Goal: Answer question/provide support

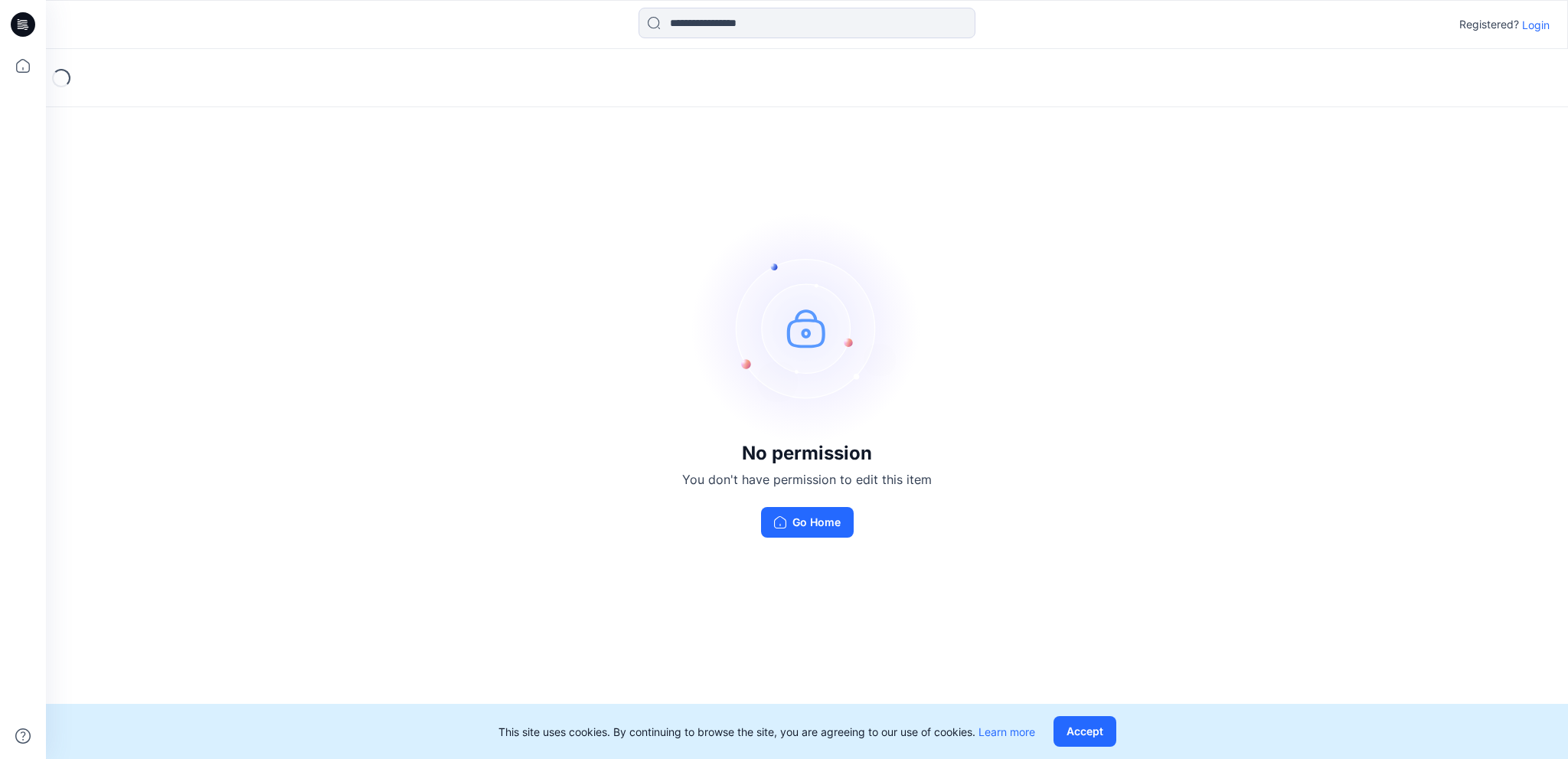
click at [803, 443] on h3 "No permission" at bounding box center [806, 453] width 250 height 21
click at [1530, 24] on p "Login" at bounding box center [1535, 24] width 28 height 16
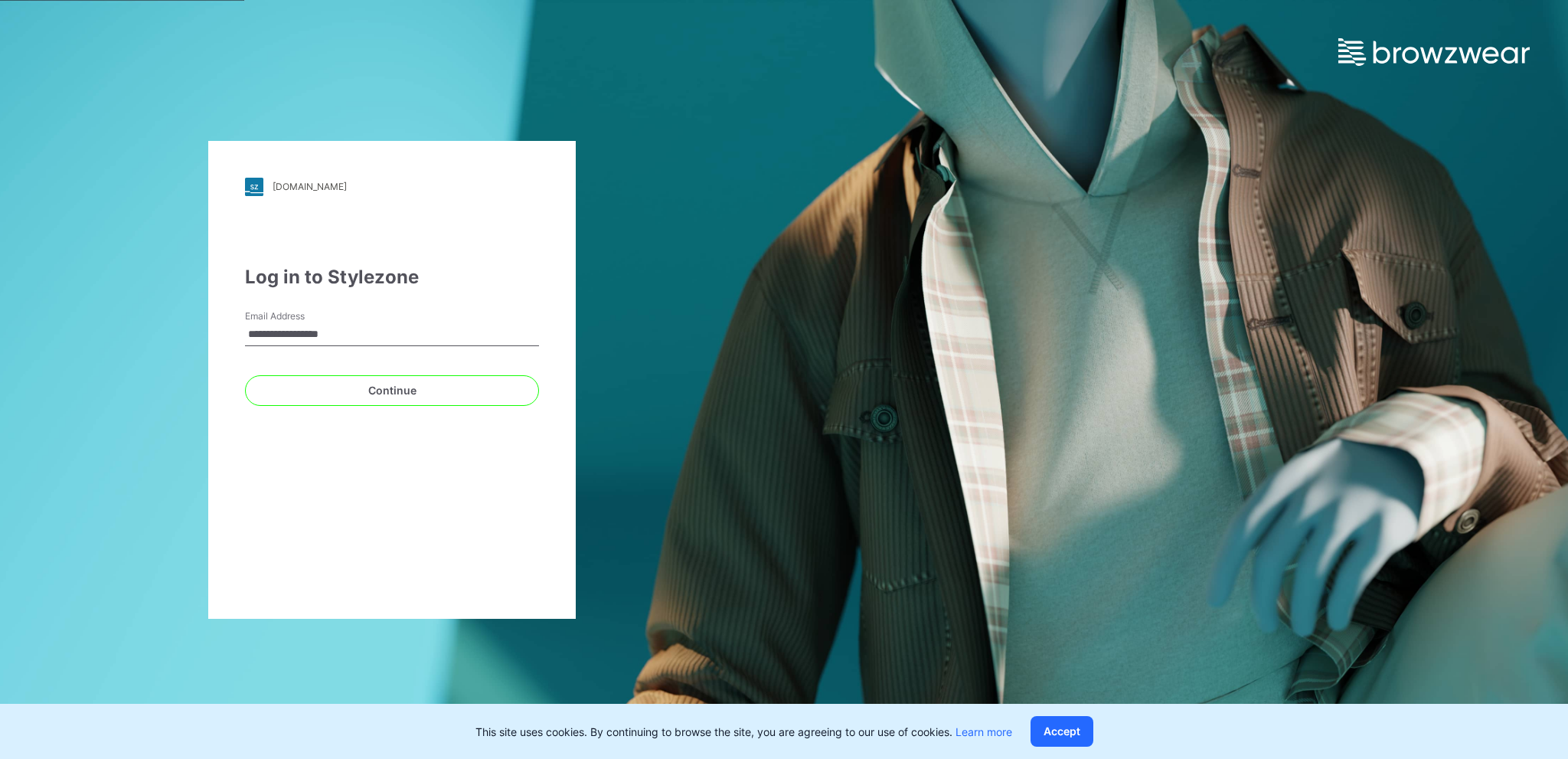
type input "**********"
click at [245, 375] on button "Continue" at bounding box center [392, 390] width 294 height 31
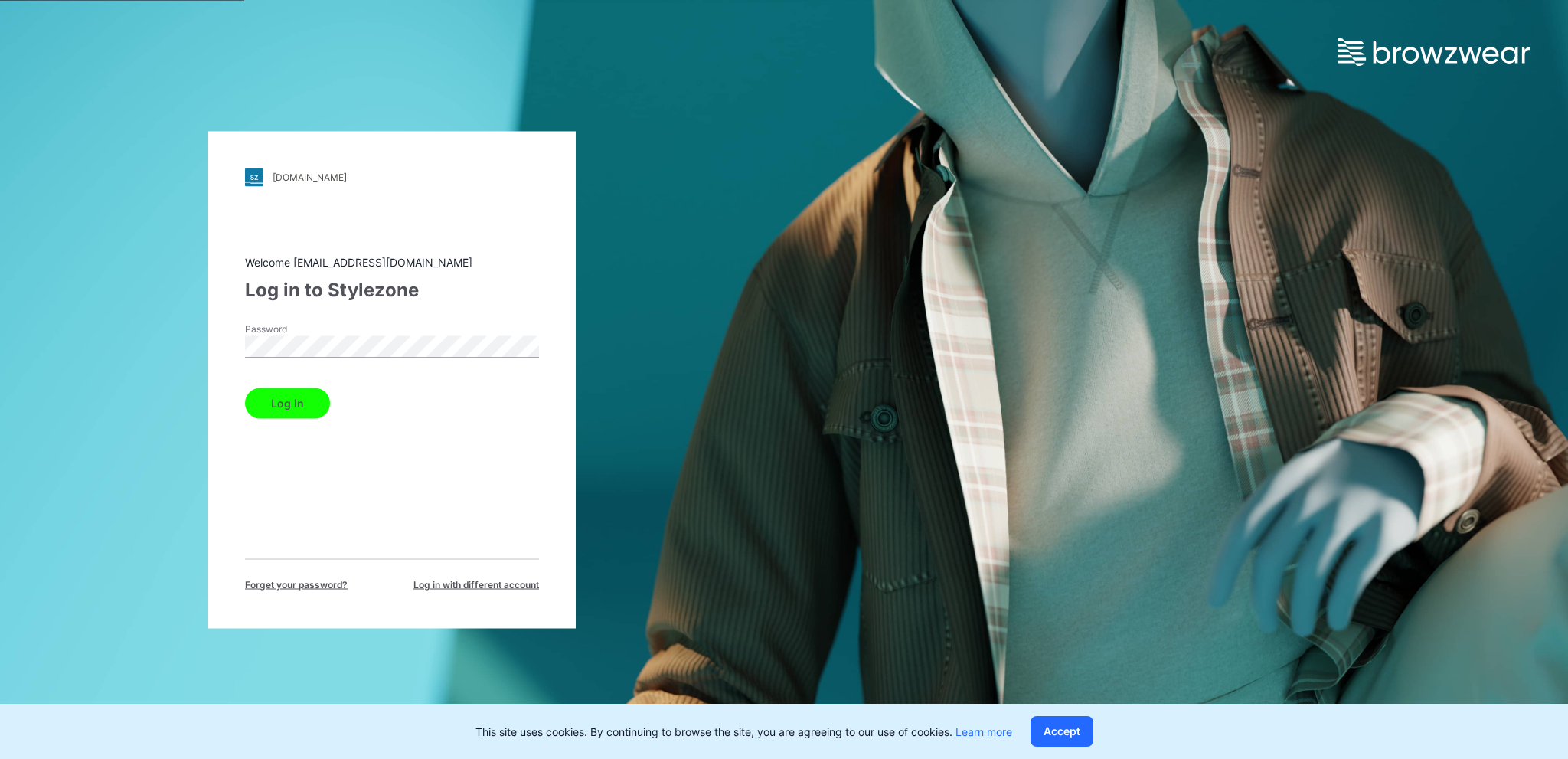
click at [245, 387] on button "Log in" at bounding box center [287, 402] width 85 height 31
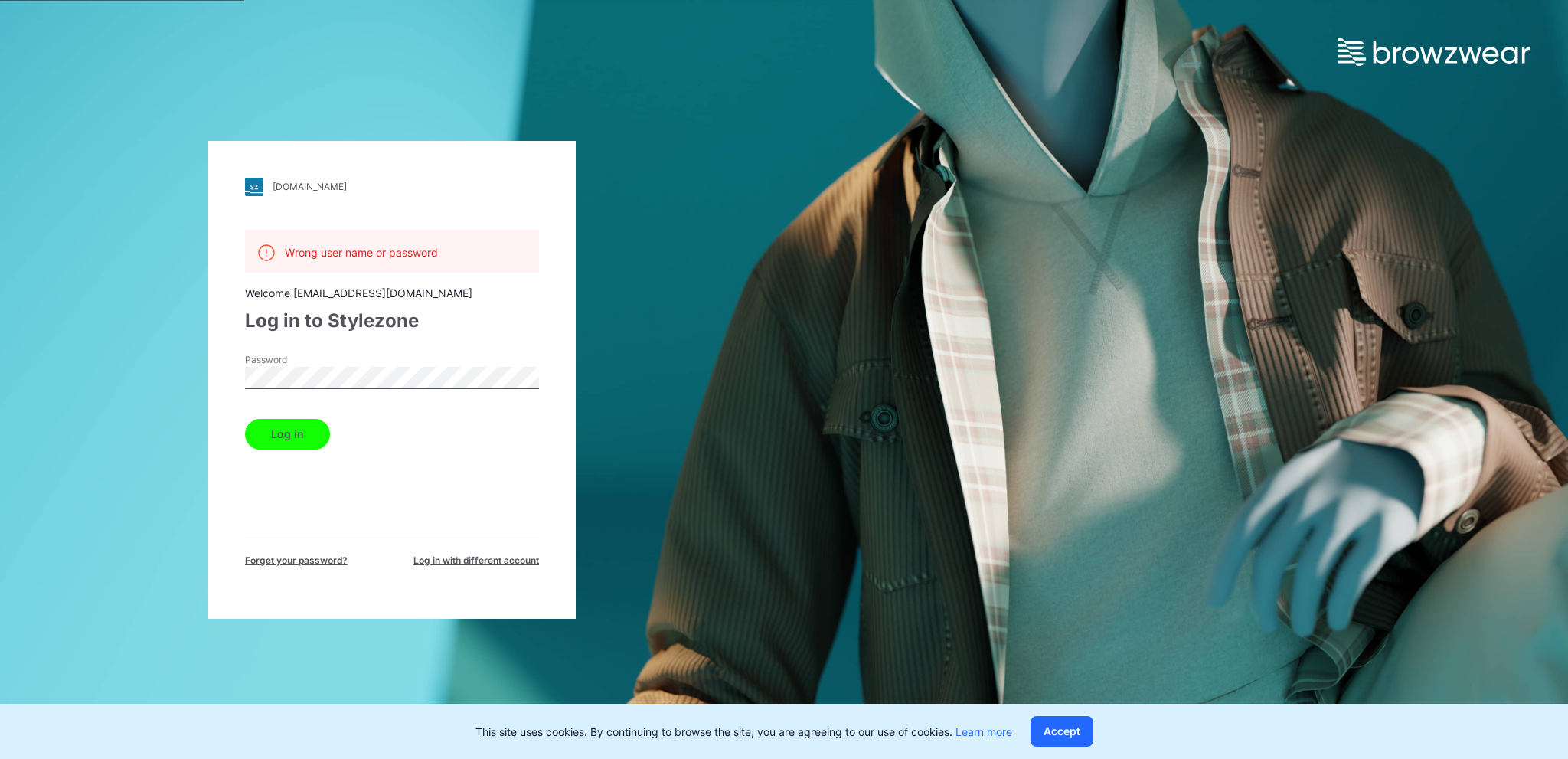
click at [465, 560] on span "Log in with different account" at bounding box center [476, 560] width 126 height 14
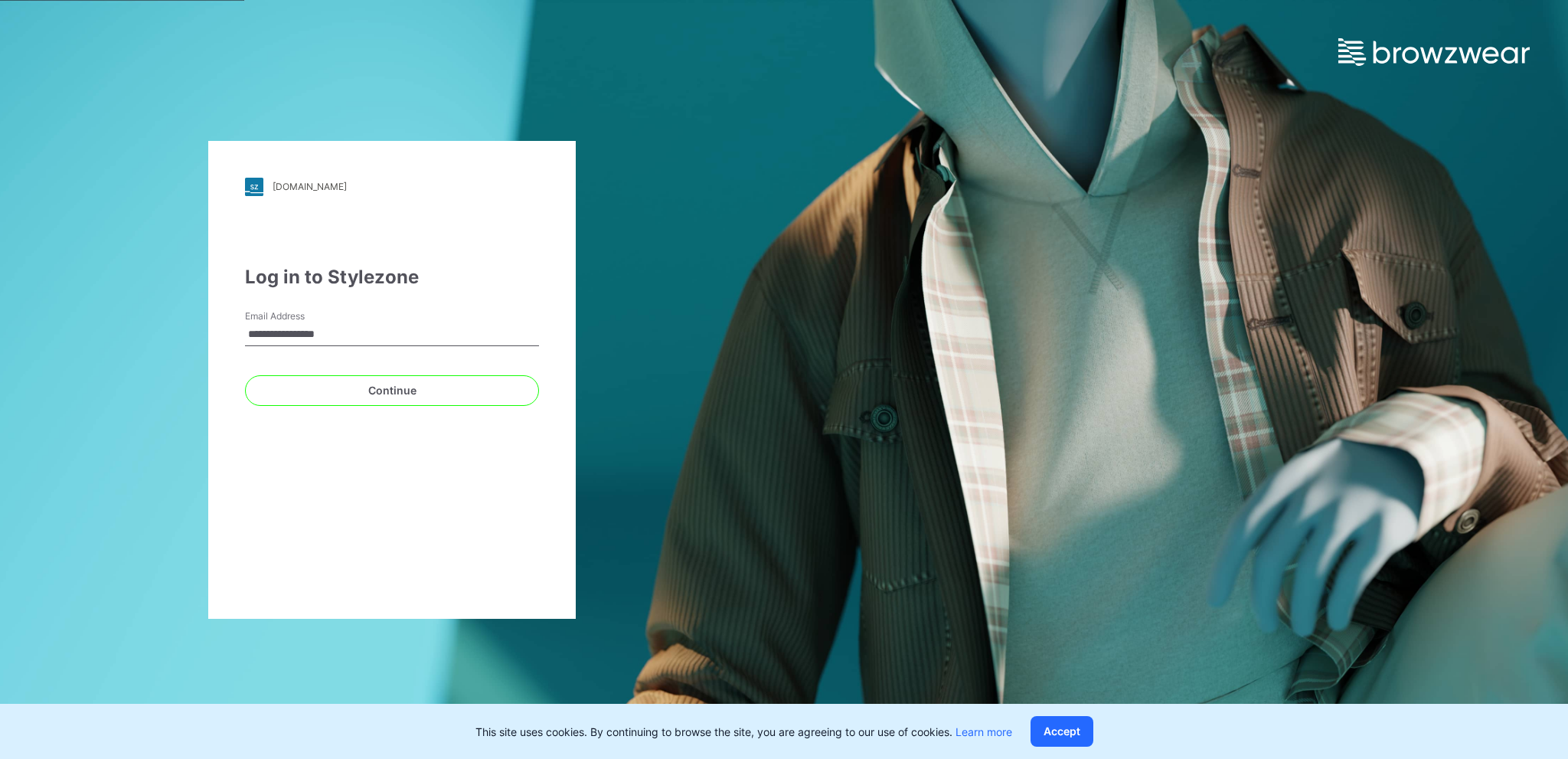
type input "**********"
click at [245, 375] on button "Continue" at bounding box center [392, 390] width 294 height 31
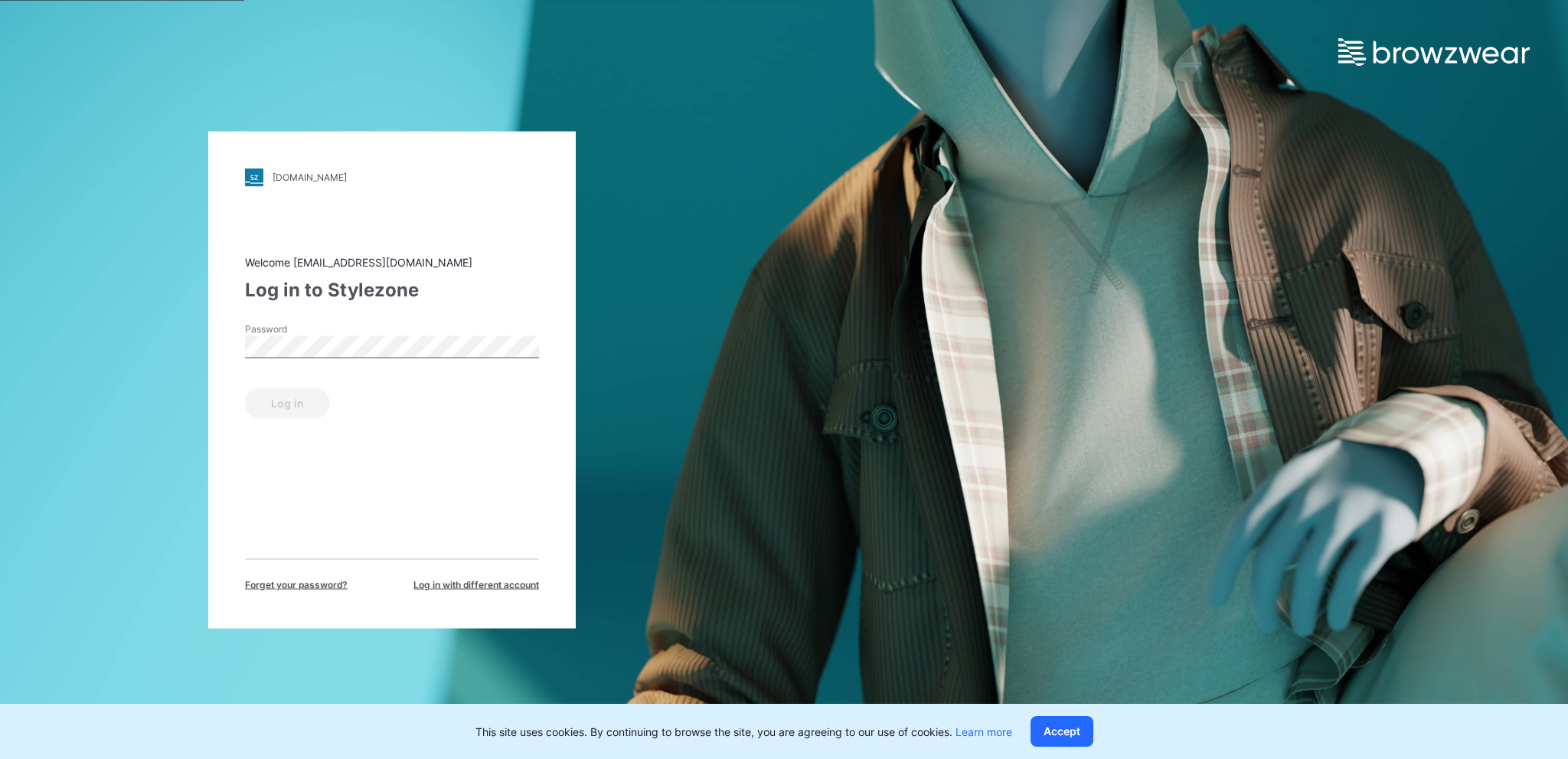
click at [373, 333] on div "Password" at bounding box center [392, 344] width 294 height 46
click at [277, 405] on button "Log in" at bounding box center [287, 402] width 85 height 31
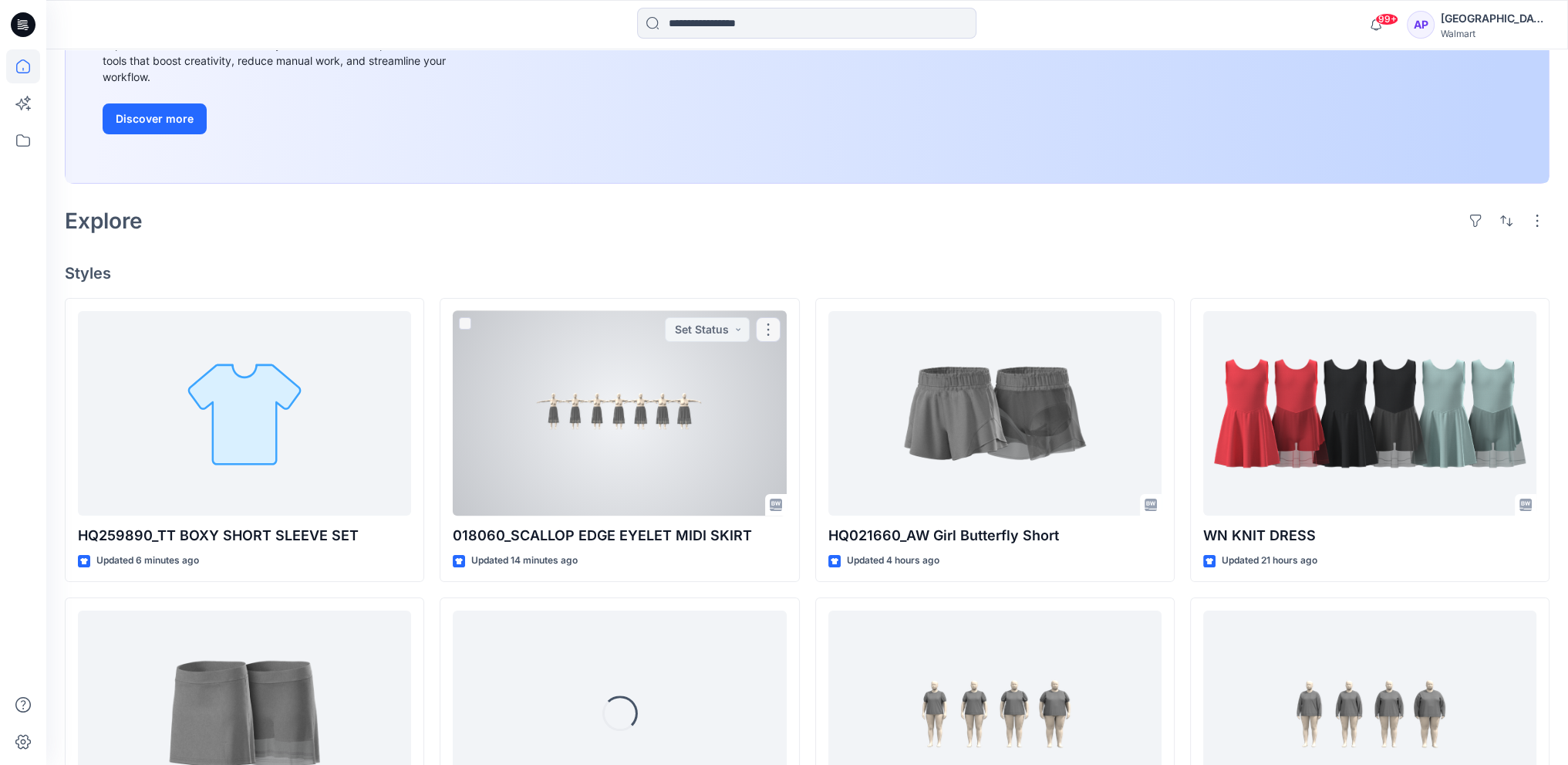
scroll to position [309, 0]
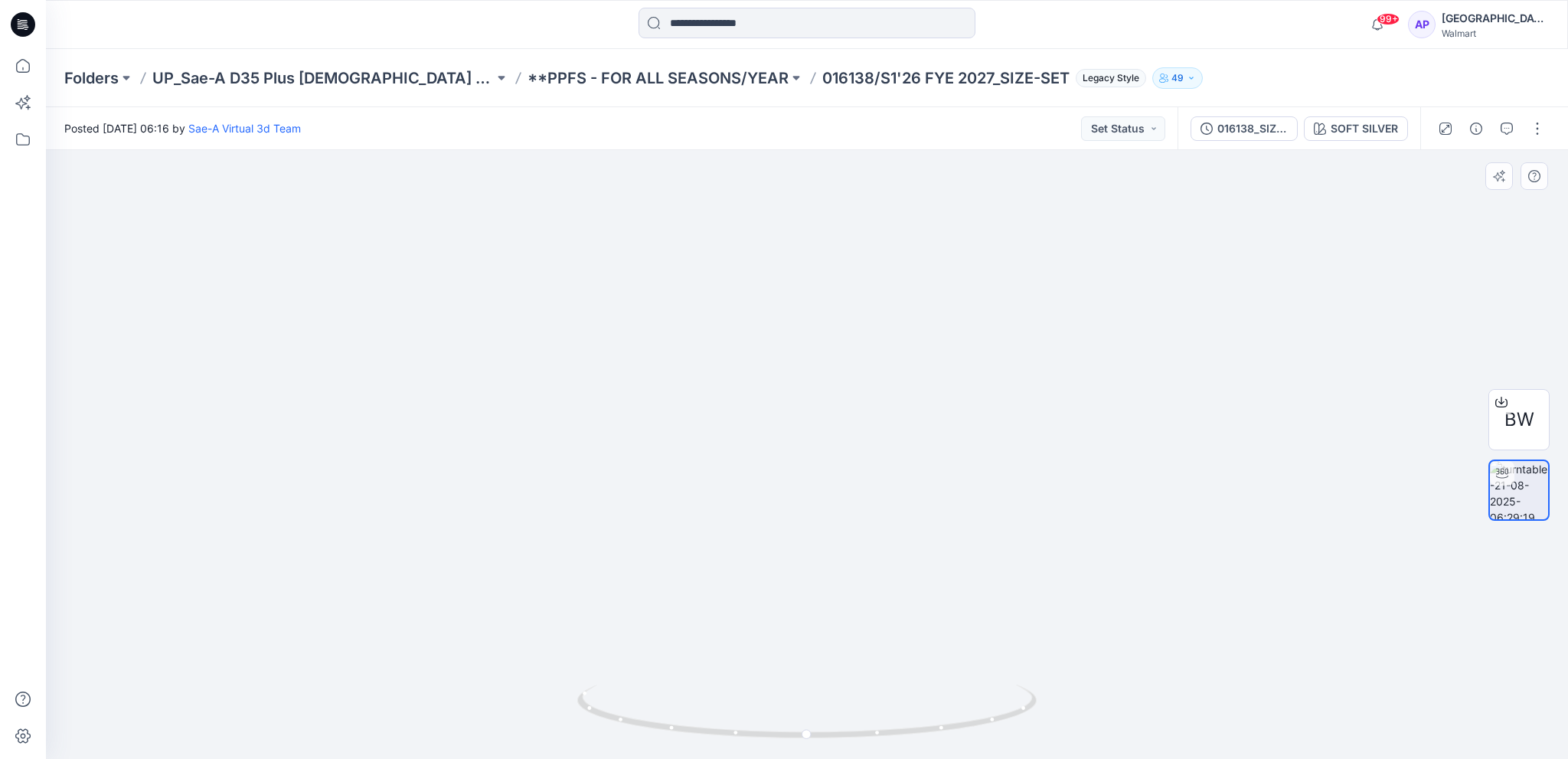
drag, startPoint x: 1083, startPoint y: 497, endPoint x: 974, endPoint y: 501, distance: 109.1
click at [974, 501] on img at bounding box center [806, 384] width 897 height 750
click at [1504, 131] on icon "button" at bounding box center [1506, 129] width 12 height 12
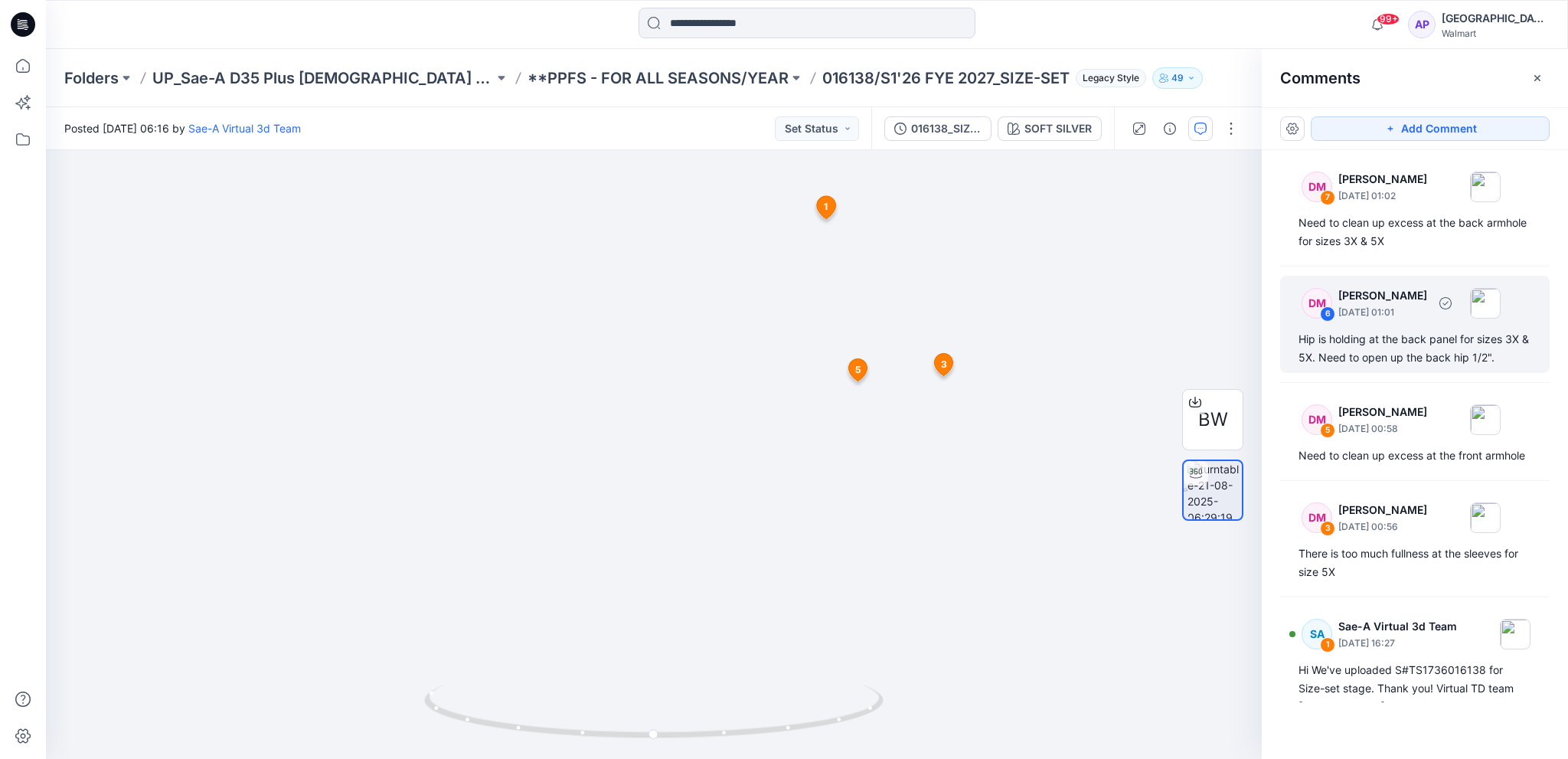
scroll to position [46, 0]
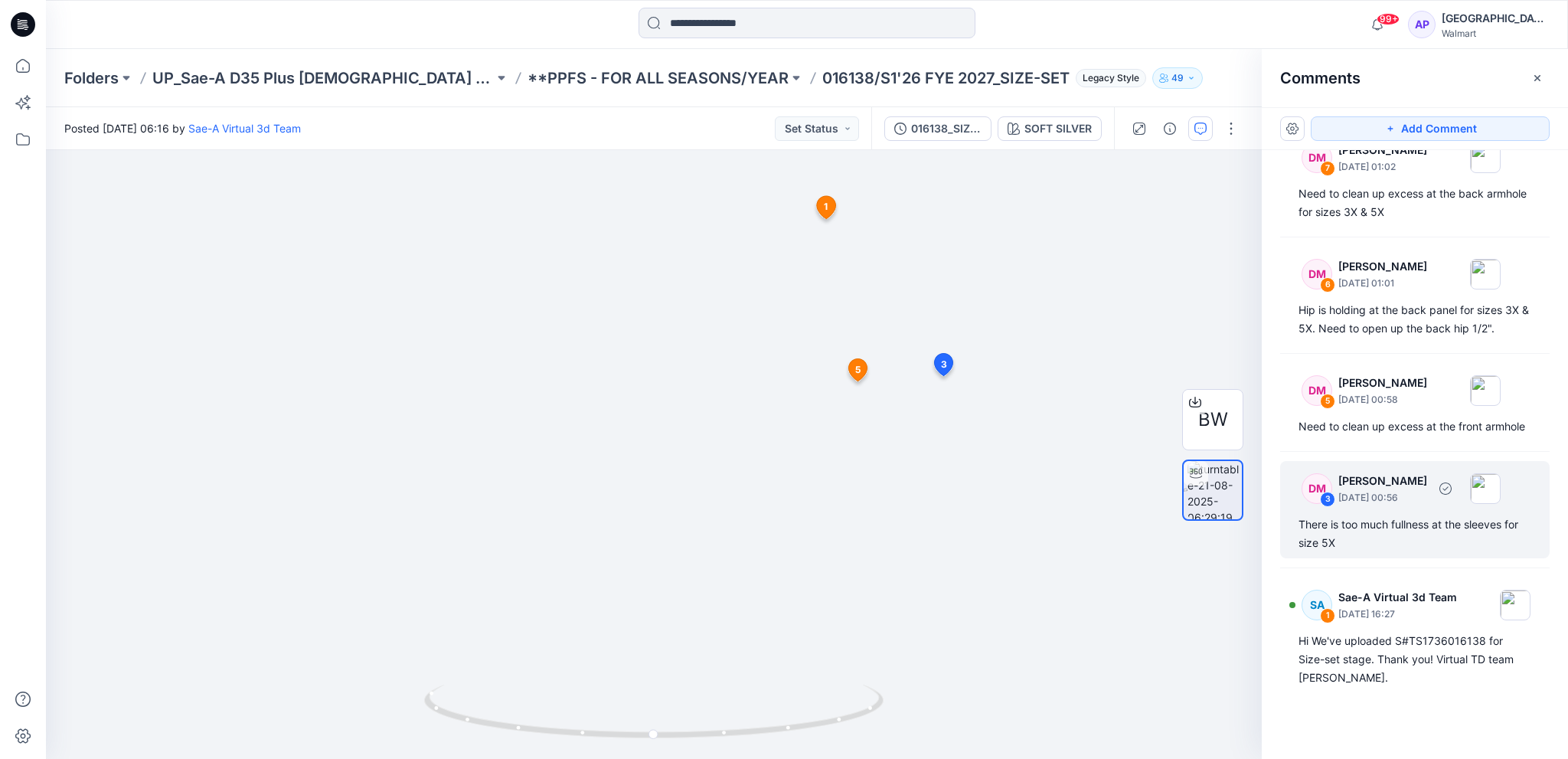
click at [1393, 527] on div "There is too much fullness at the sleeves for size 5X" at bounding box center [1414, 533] width 233 height 36
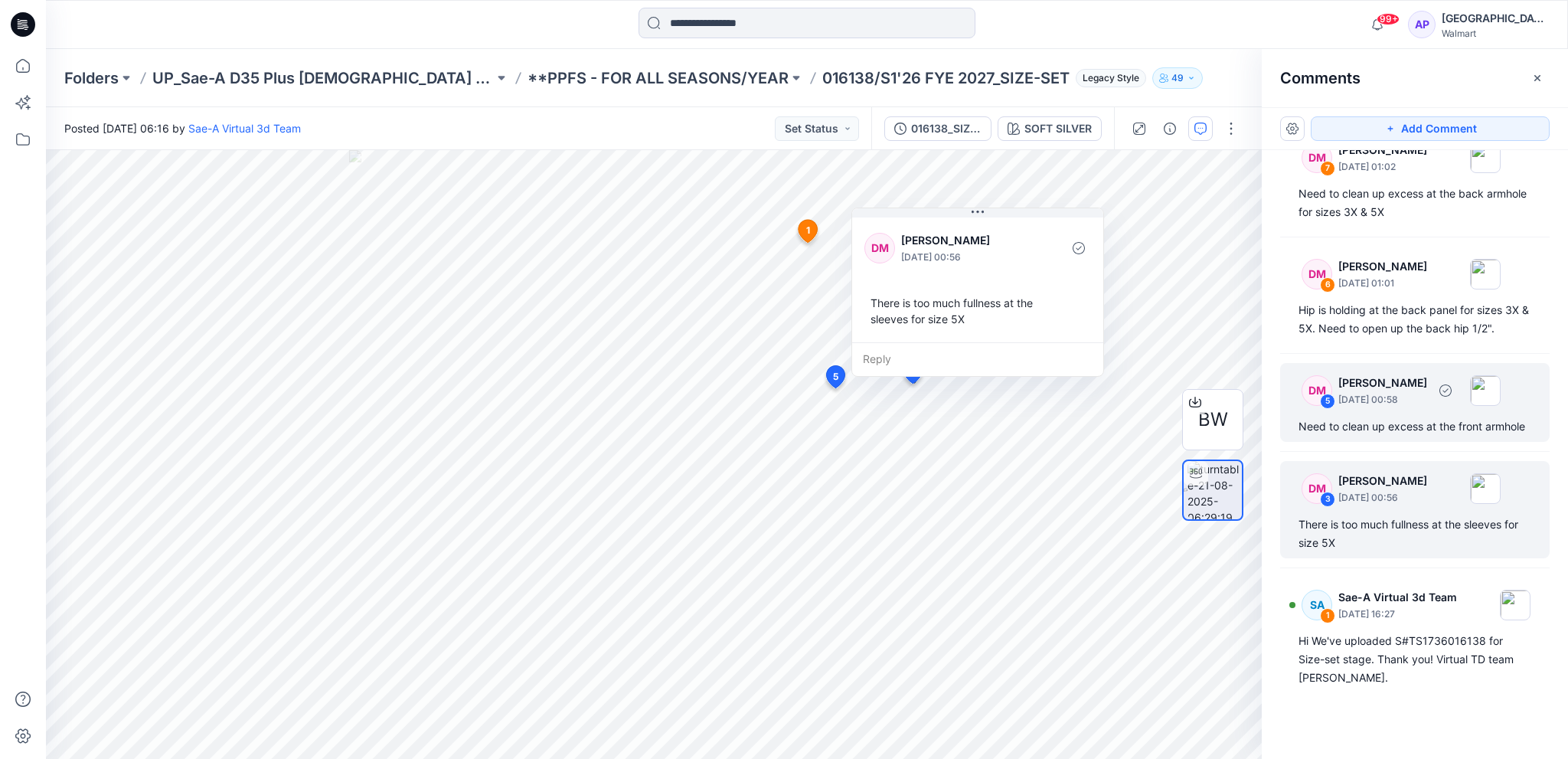
click at [1407, 427] on div "Need to clean up excess at the front armhole" at bounding box center [1414, 427] width 233 height 19
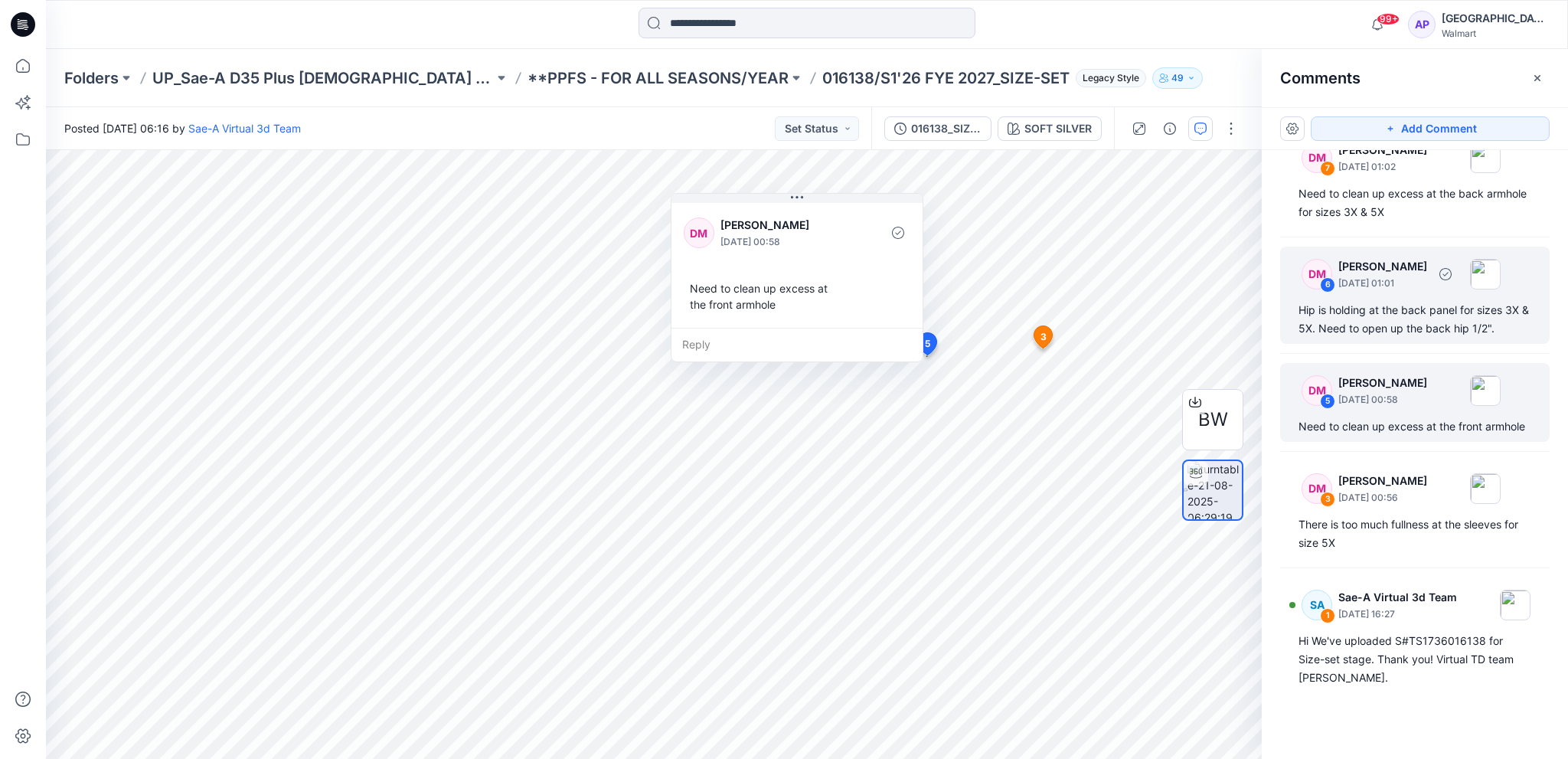
click at [1401, 314] on div "Hip is holding at the back panel for sizes 3X & 5X. Need to open up the back hi…" at bounding box center [1414, 319] width 233 height 36
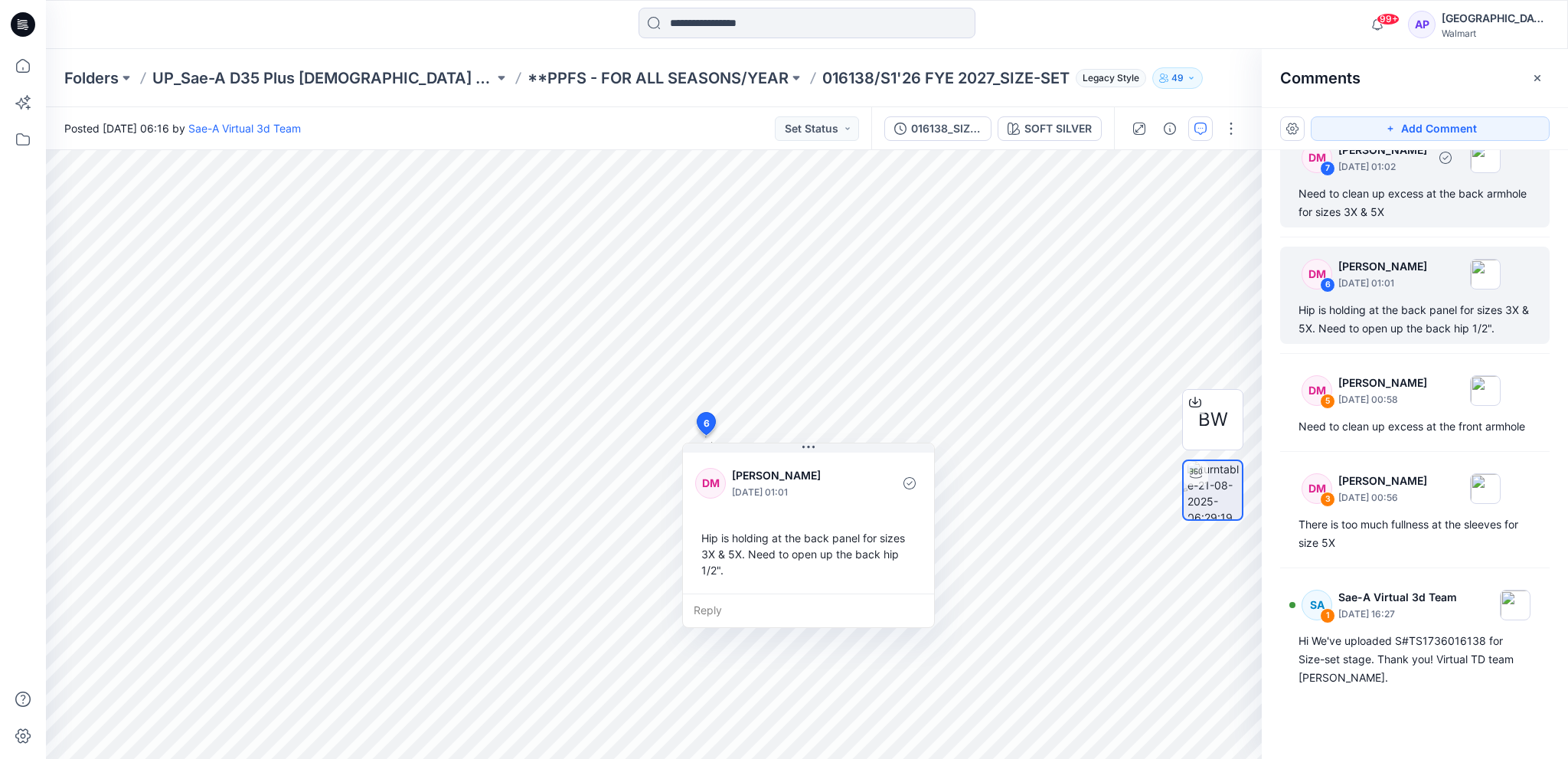
click at [1379, 193] on div "Need to clean up excess at the back armhole for sizes 3X & 5X" at bounding box center [1414, 202] width 233 height 36
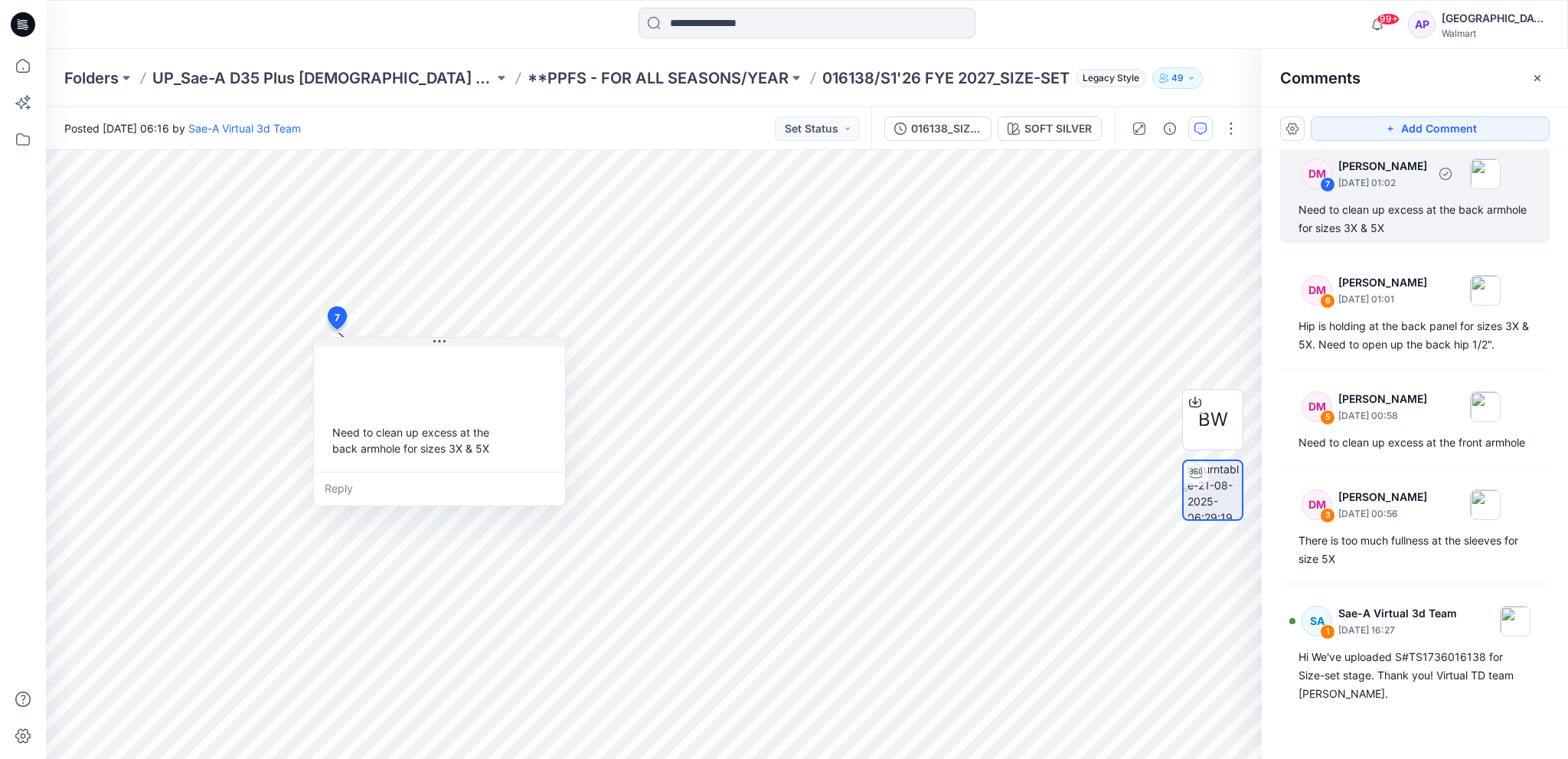
scroll to position [9, 0]
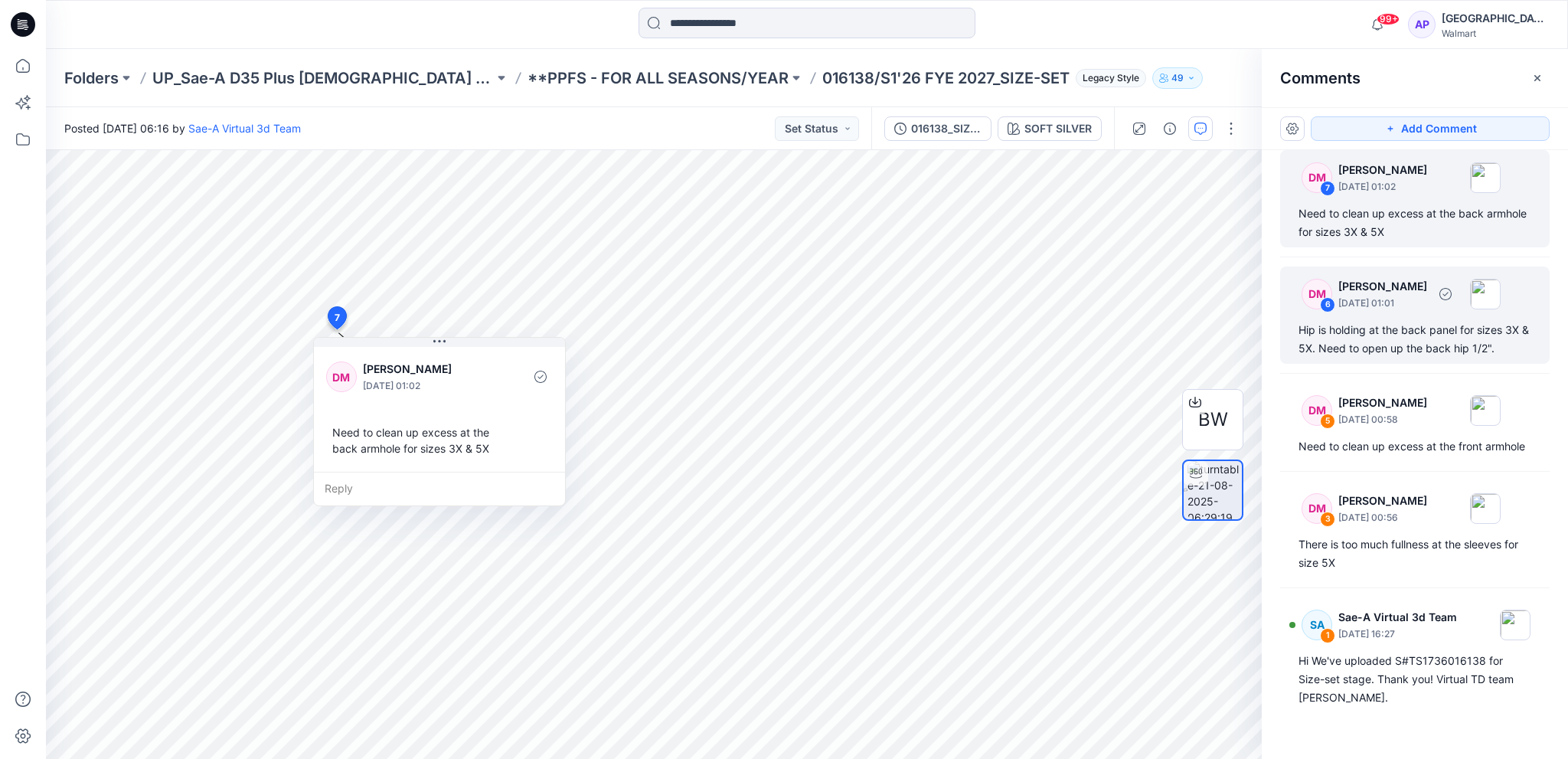
click at [1381, 304] on p "August 22, 2025 01:01" at bounding box center [1382, 303] width 88 height 15
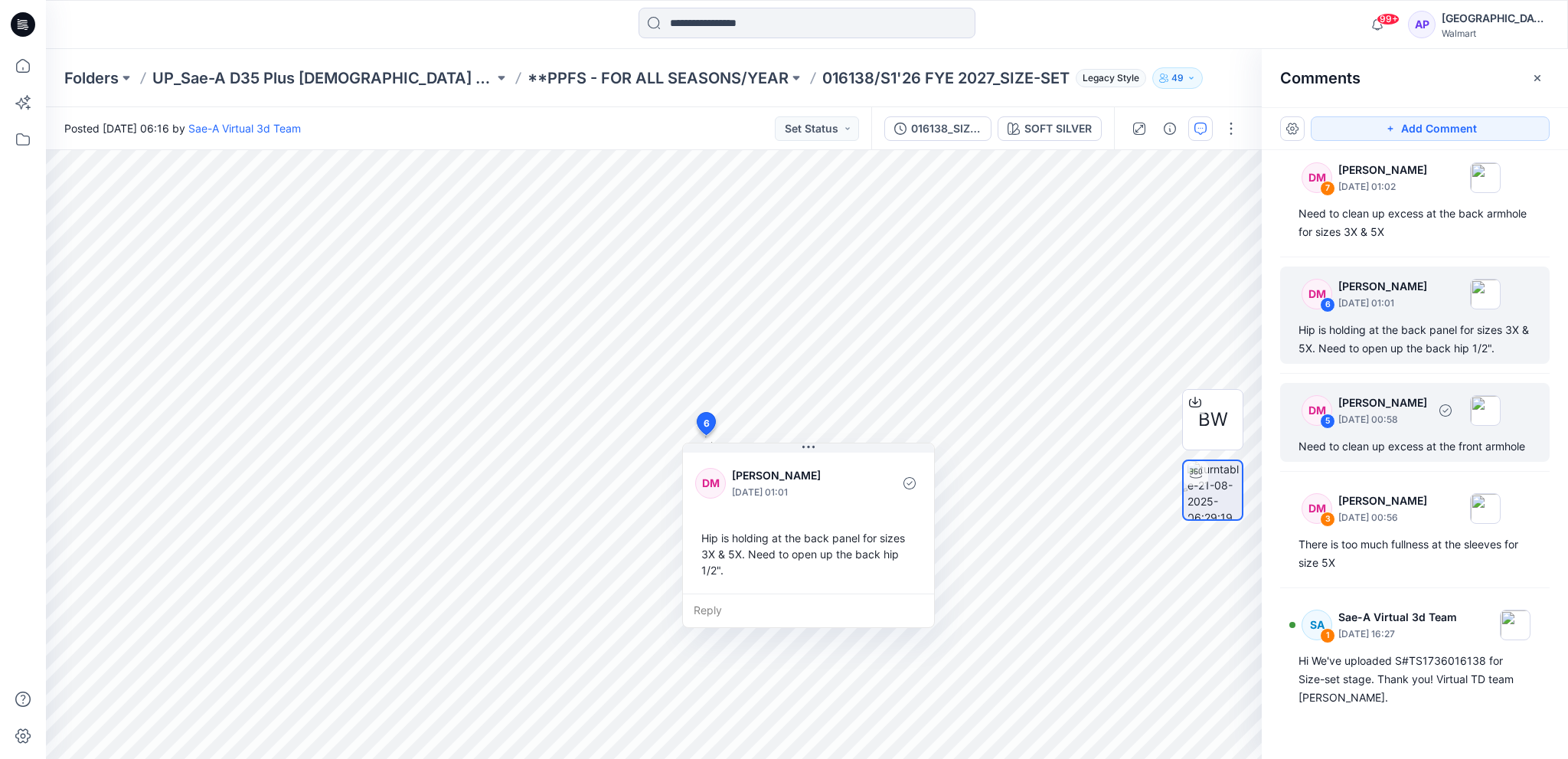
click at [1368, 195] on p "August 22, 2025 00:58" at bounding box center [1382, 186] width 88 height 15
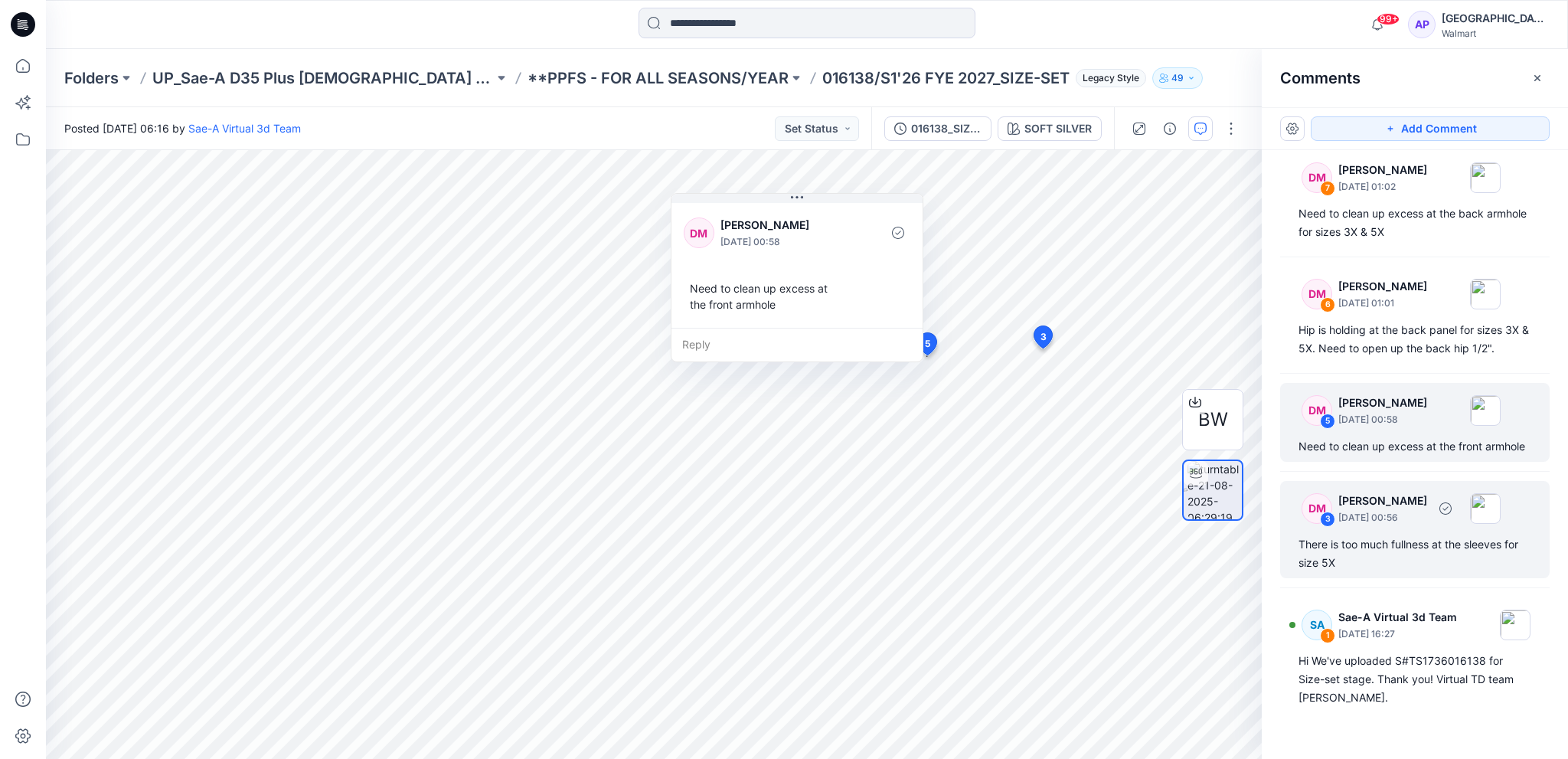
click at [1346, 548] on div "DM 3 Deborah Meade August 22, 2025 00:56 There is too much fullness at the slee…" at bounding box center [1413, 529] width 269 height 97
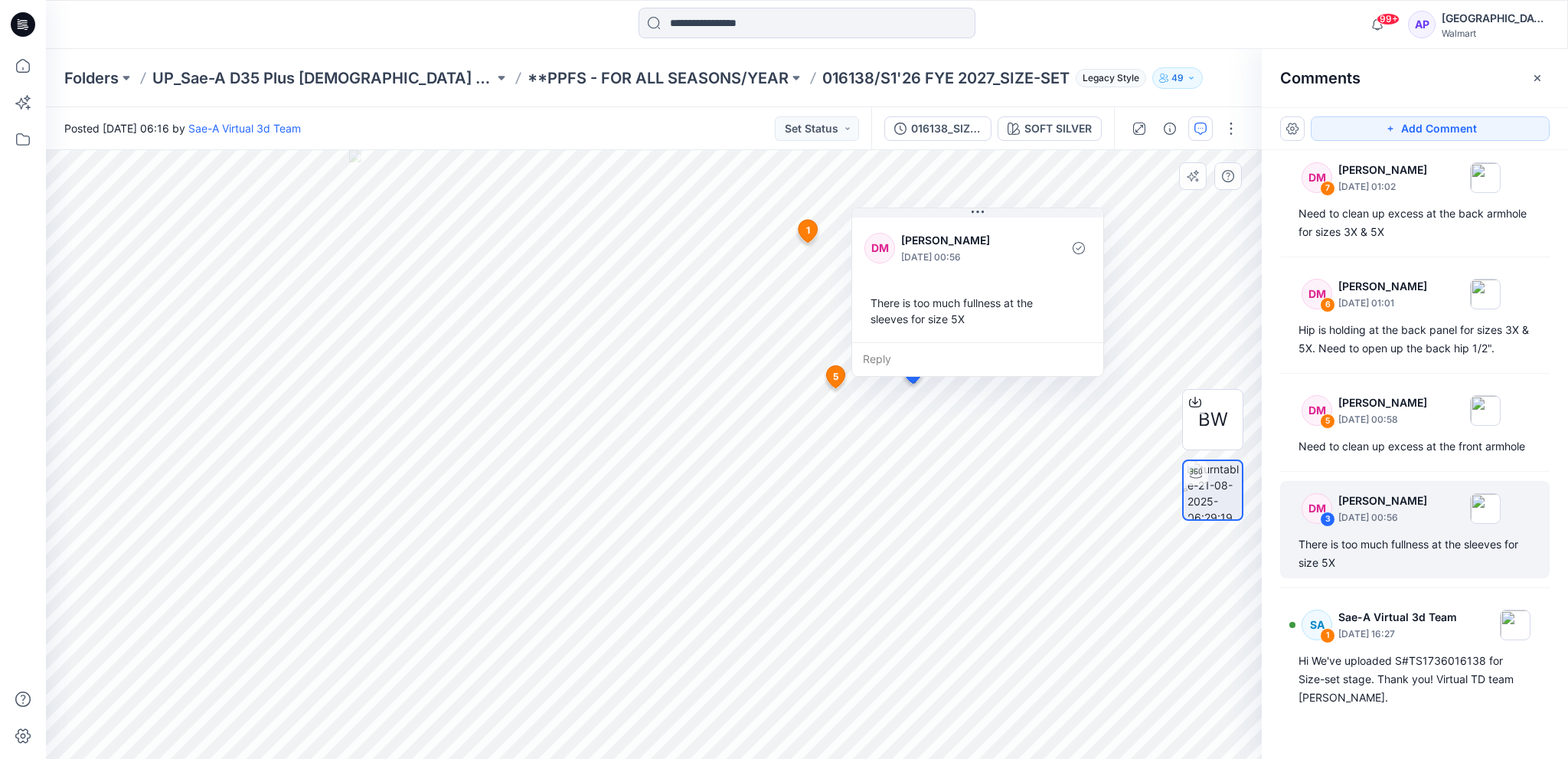
drag, startPoint x: 1237, startPoint y: 284, endPoint x: 1229, endPoint y: 286, distance: 8.2
click at [1229, 286] on div "BW" at bounding box center [1212, 454] width 61 height 383
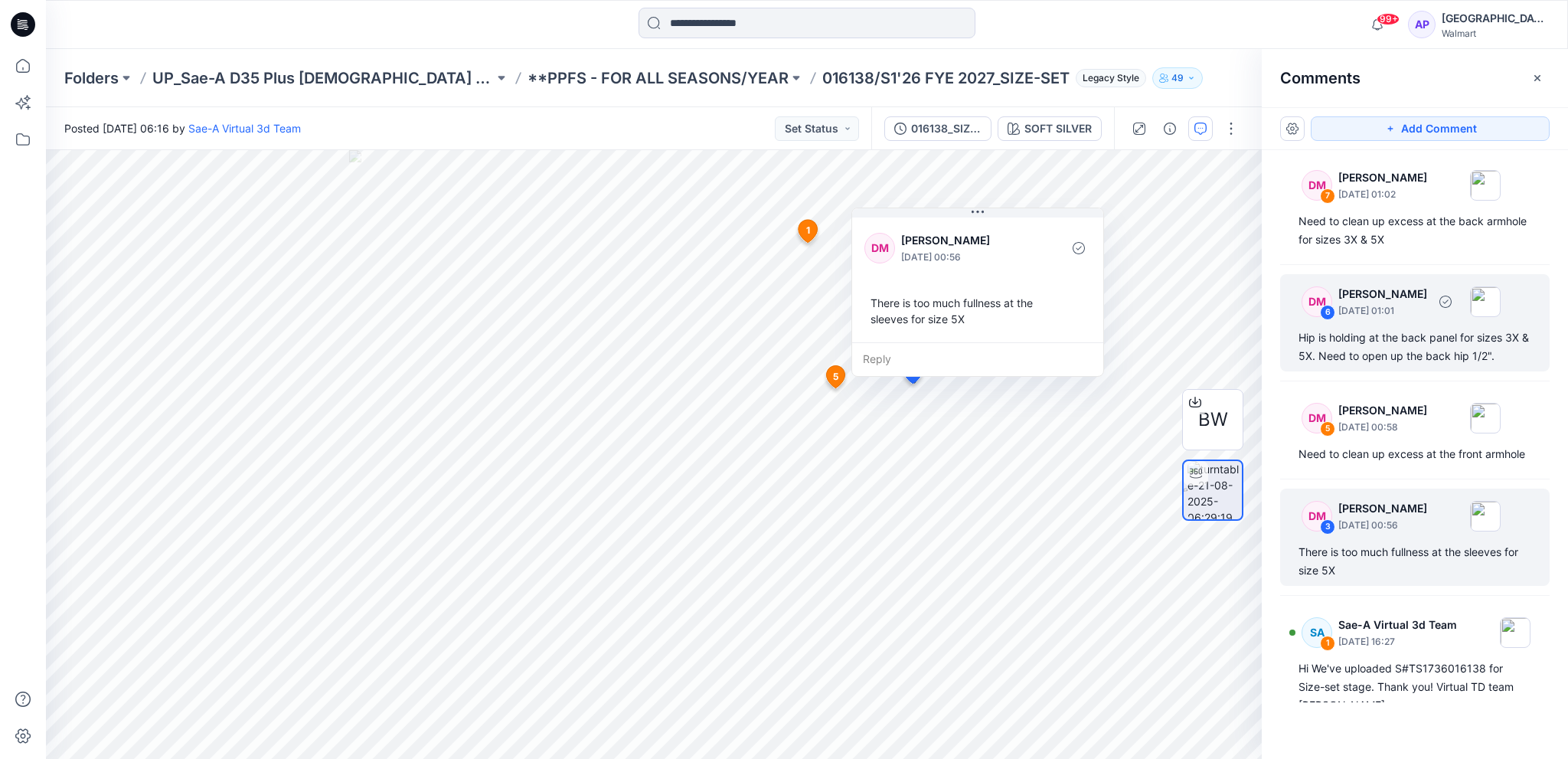
scroll to position [0, 0]
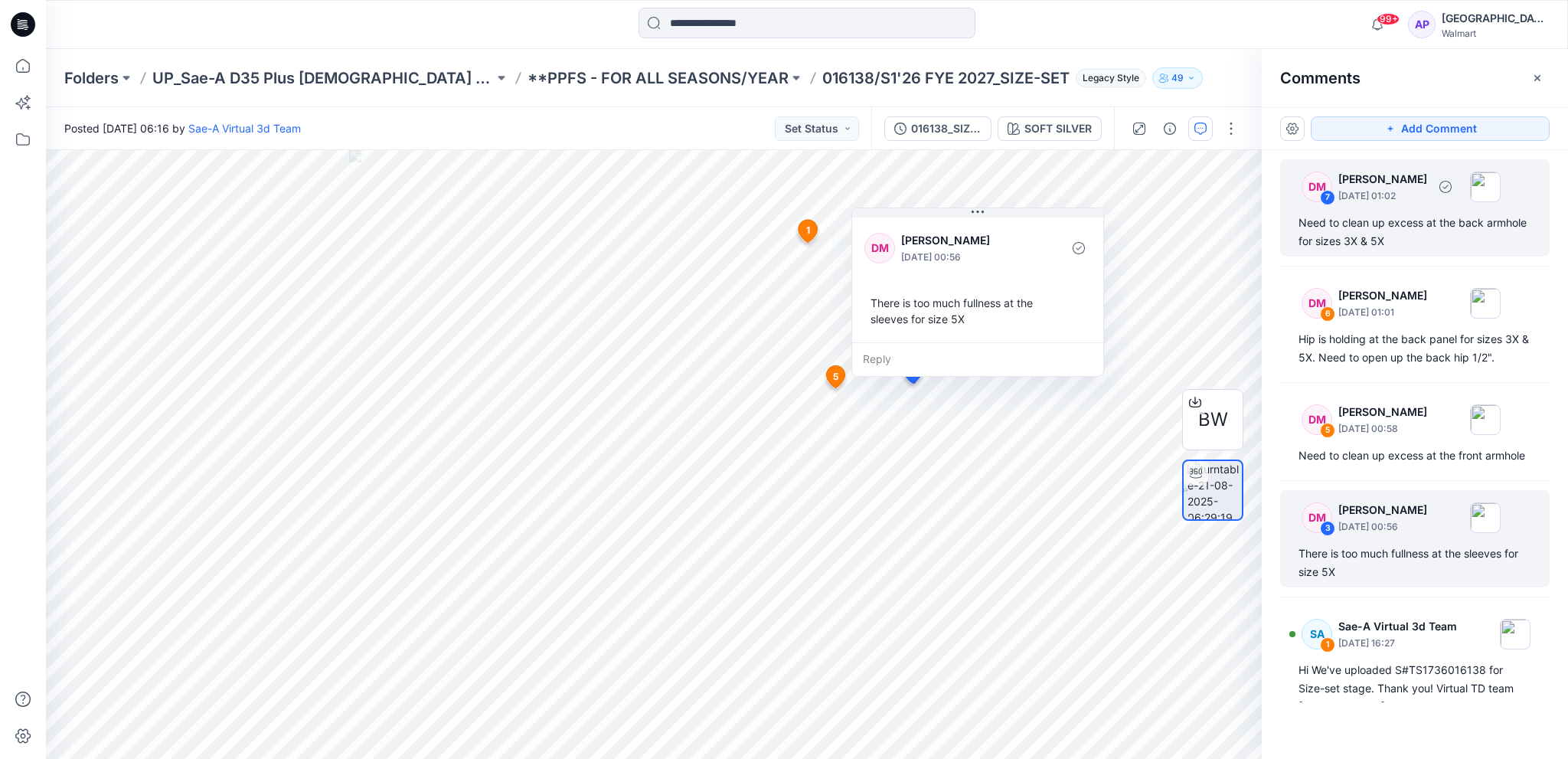
click at [1366, 192] on p "August 22, 2025 01:02" at bounding box center [1382, 196] width 88 height 15
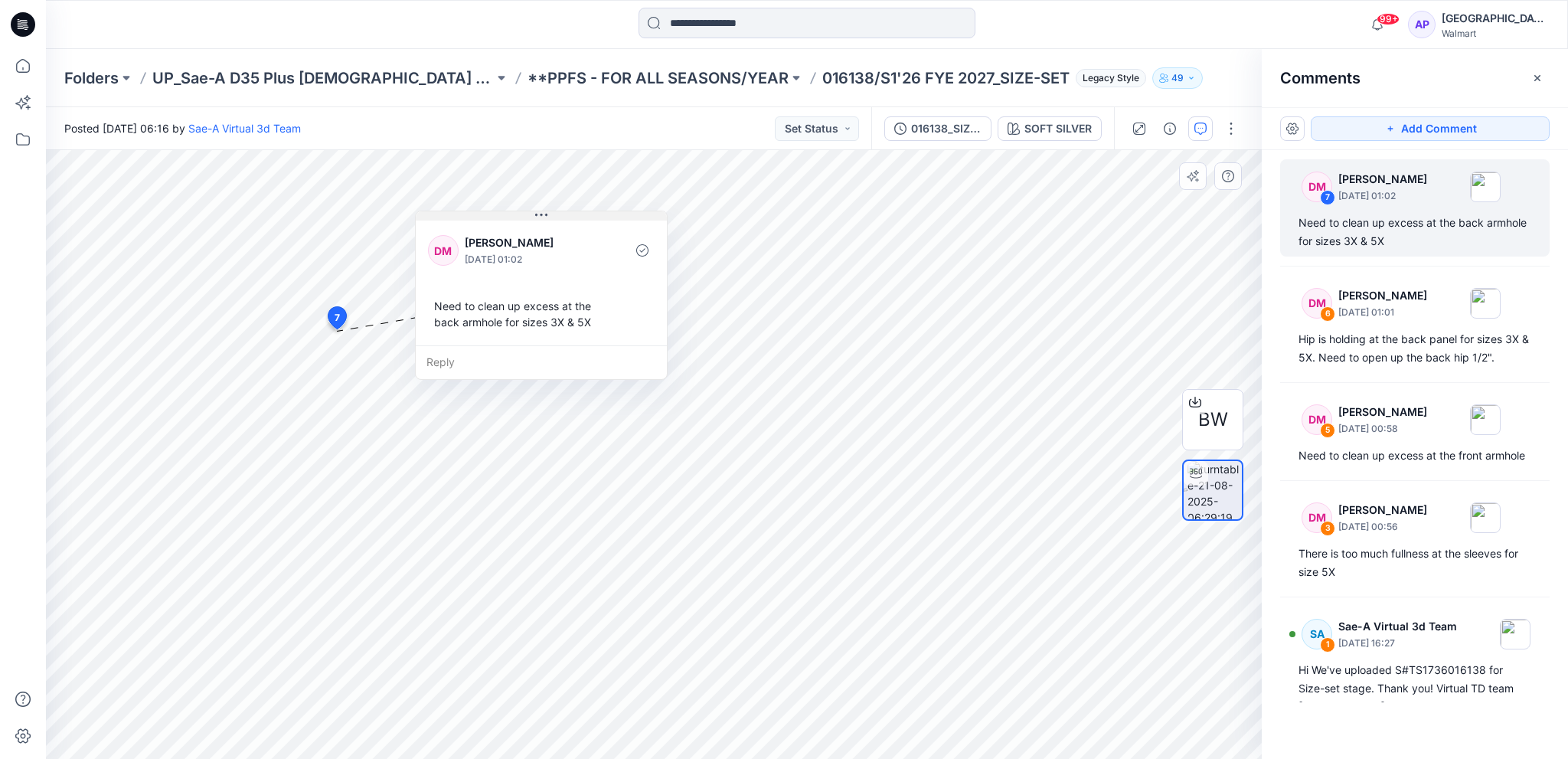
drag, startPoint x: 394, startPoint y: 342, endPoint x: 496, endPoint y: 215, distance: 162.9
click at [496, 215] on button at bounding box center [541, 216] width 251 height 9
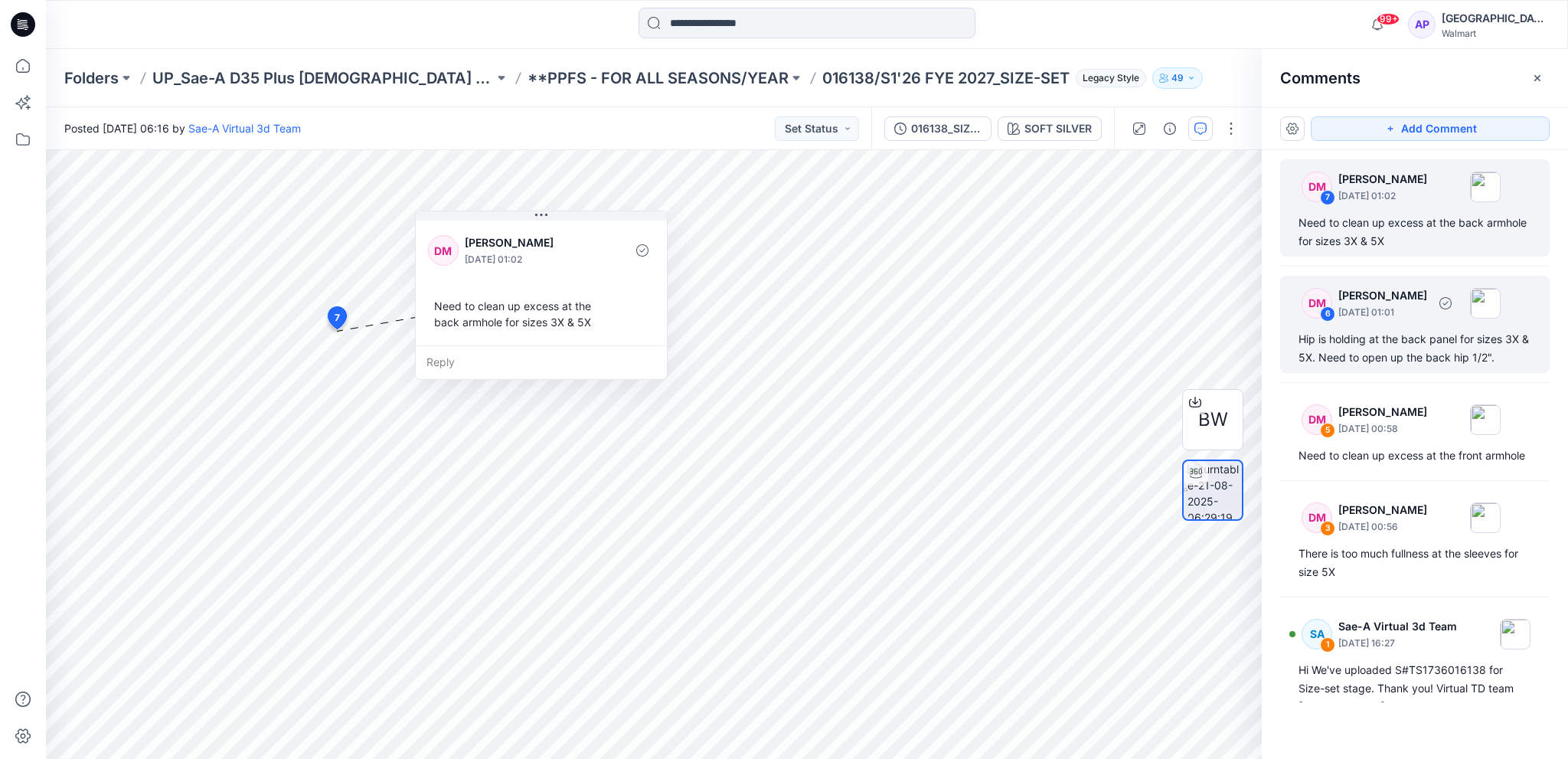
click at [1365, 329] on div "DM 6 Deborah Meade August 22, 2025 01:01 Hip is holding at the back panel for s…" at bounding box center [1413, 324] width 269 height 97
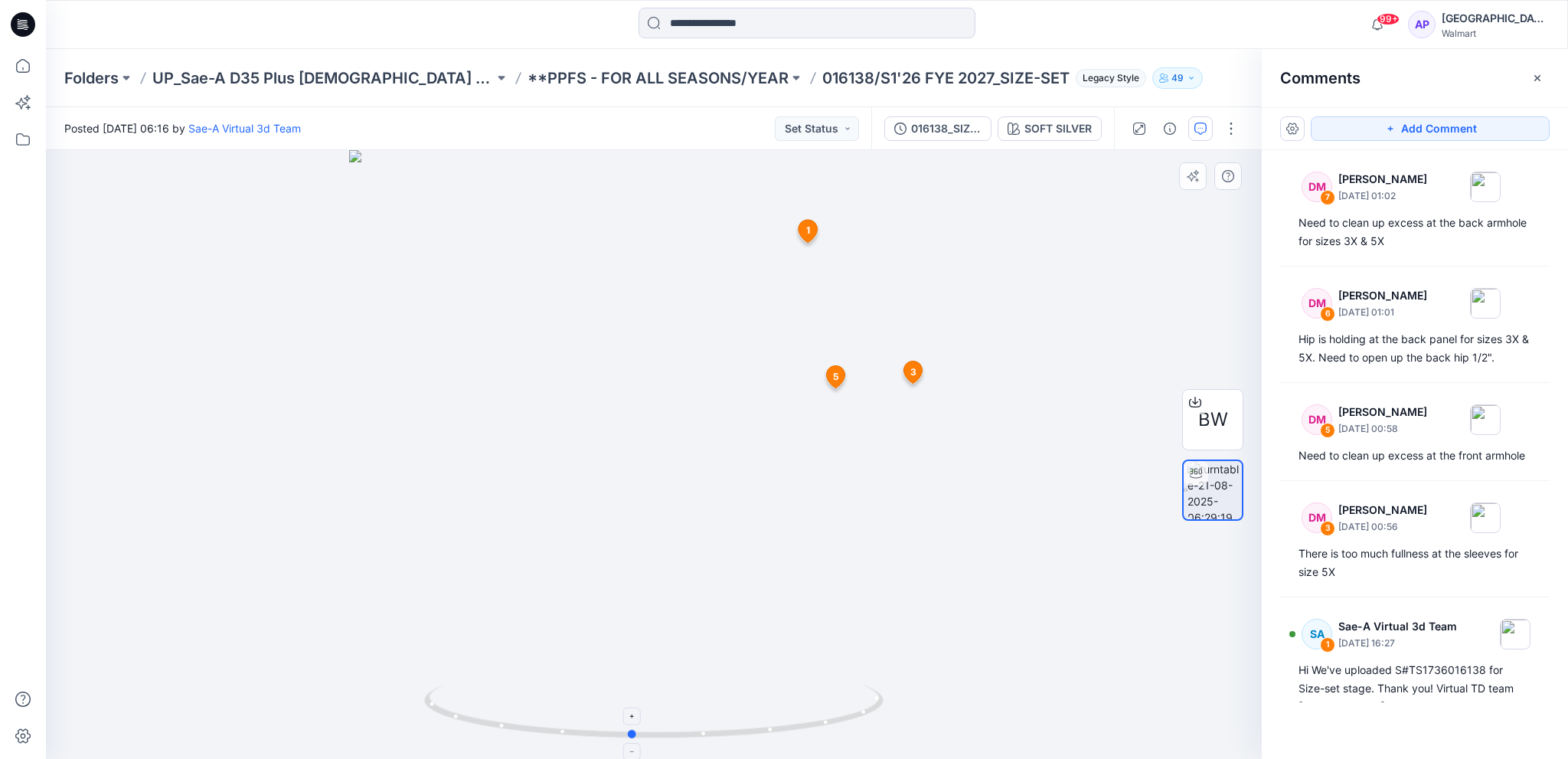
drag, startPoint x: 851, startPoint y: 695, endPoint x: 858, endPoint y: 710, distance: 16.6
click at [858, 710] on icon at bounding box center [655, 713] width 463 height 58
